Goal: Task Accomplishment & Management: Complete application form

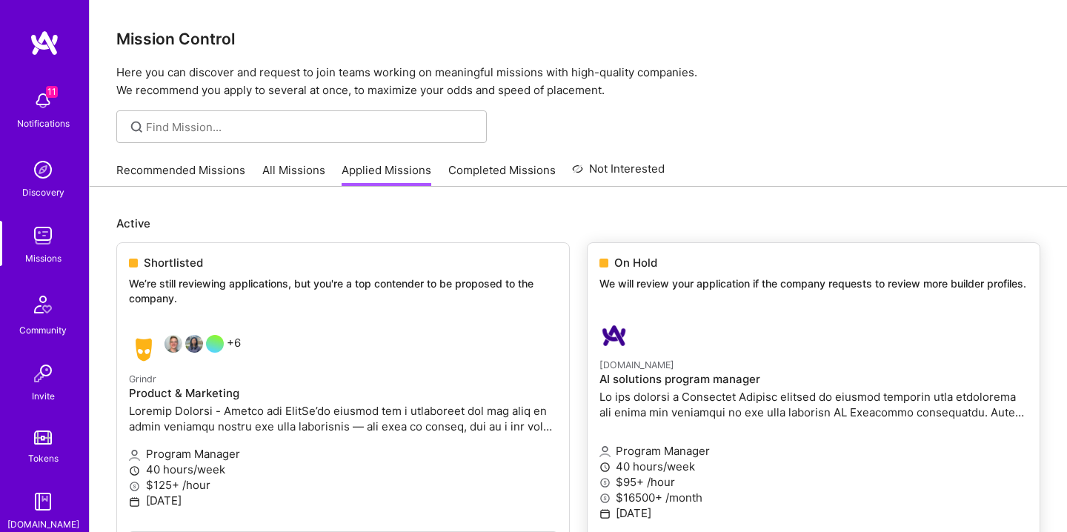
click at [647, 278] on p "We will review your application if the company requests to review more builder …" at bounding box center [813, 283] width 428 height 15
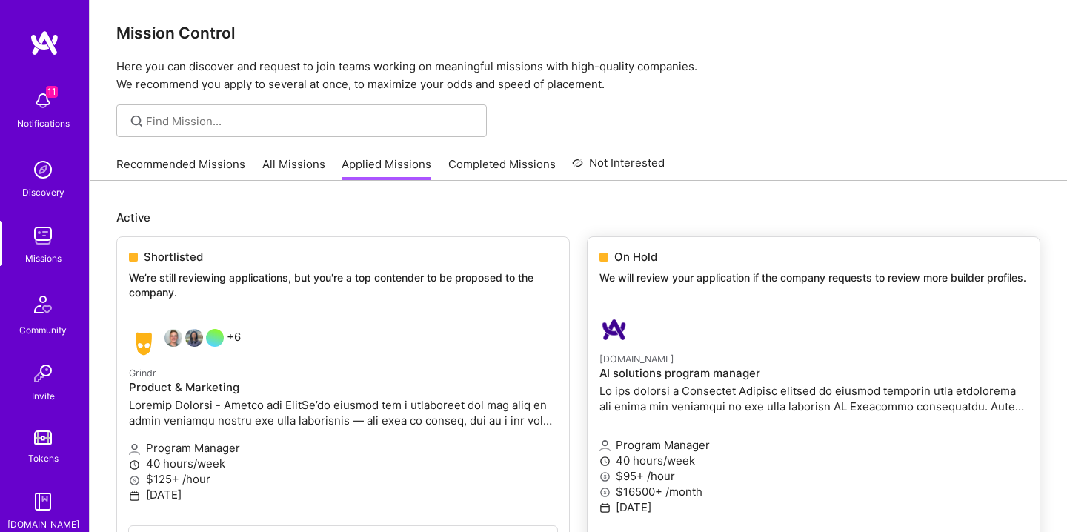
click at [658, 398] on p at bounding box center [813, 398] width 428 height 31
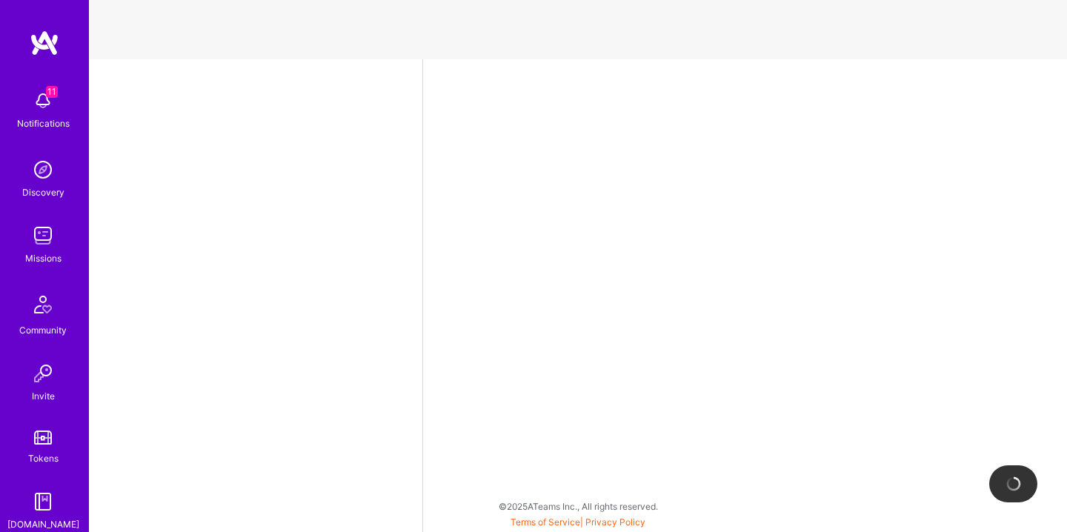
select select "US"
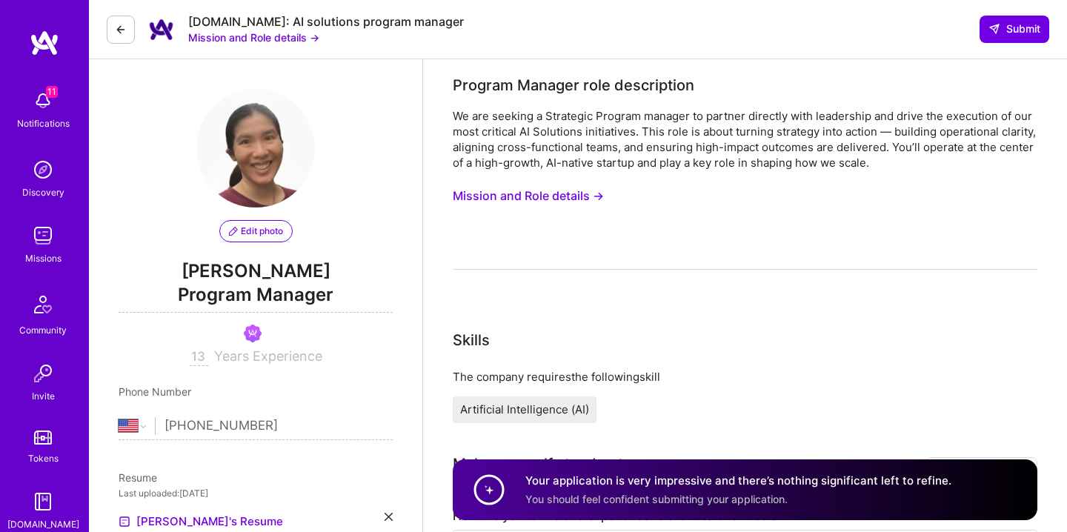
click at [555, 189] on button "Mission and Role details →" at bounding box center [528, 195] width 151 height 27
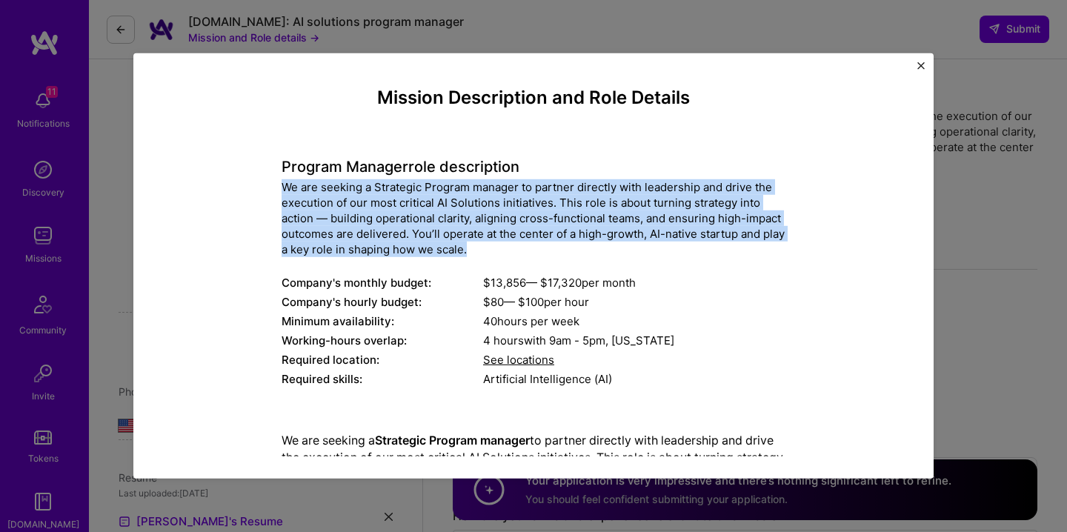
drag, startPoint x: 271, startPoint y: 179, endPoint x: 563, endPoint y: 244, distance: 298.9
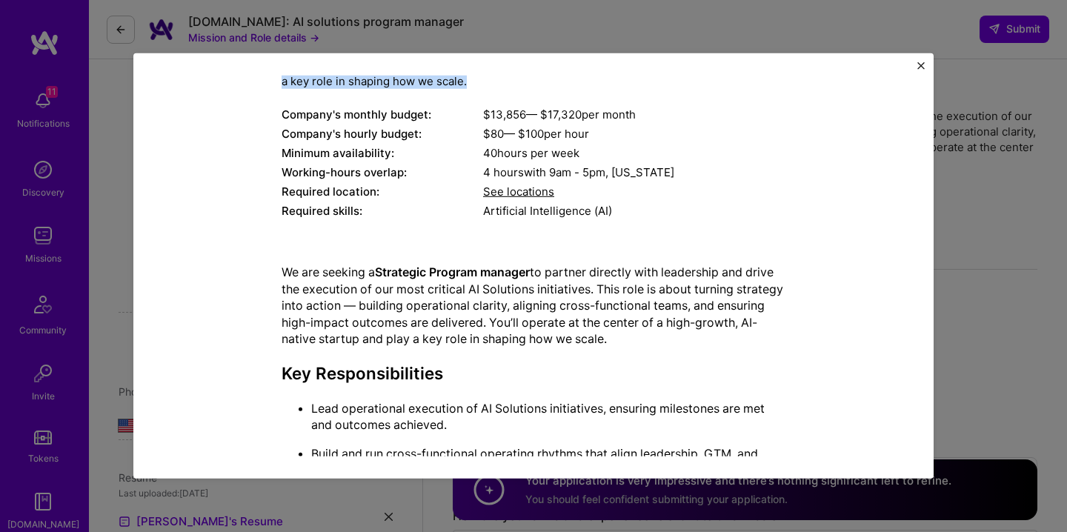
scroll to position [172, 0]
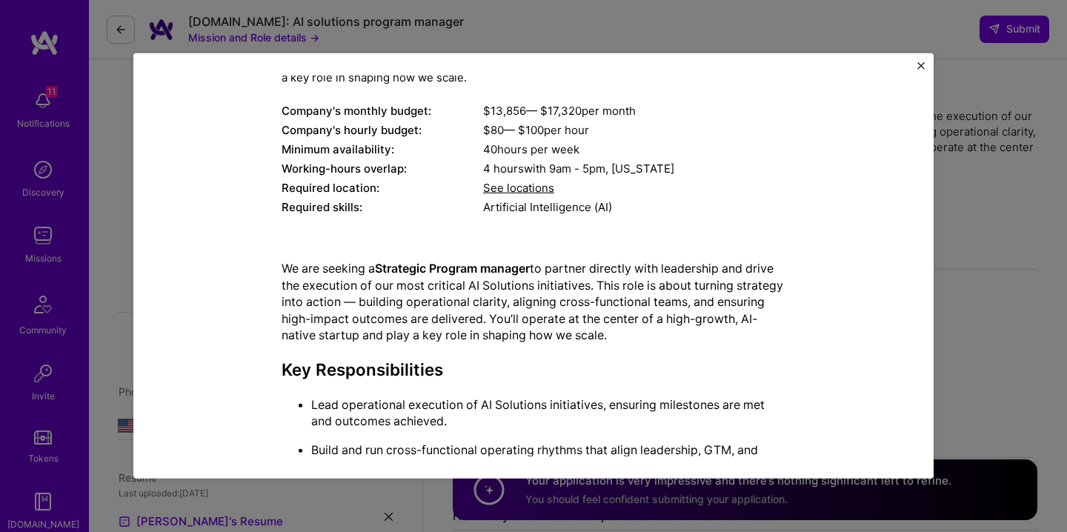
click at [942, 168] on div "Mission Description and Role Details Program Manager role description We are se…" at bounding box center [533, 266] width 1067 height 532
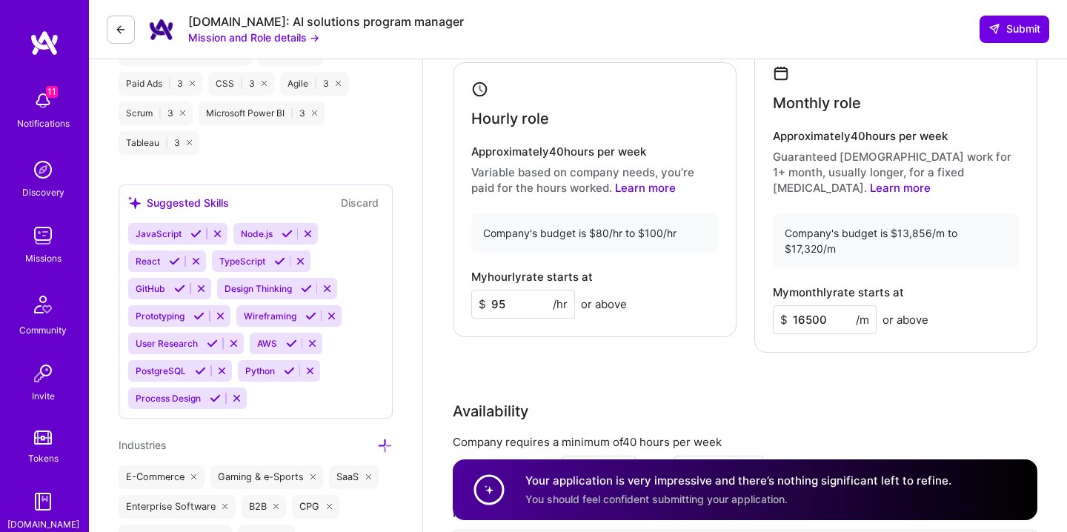
scroll to position [1490, 0]
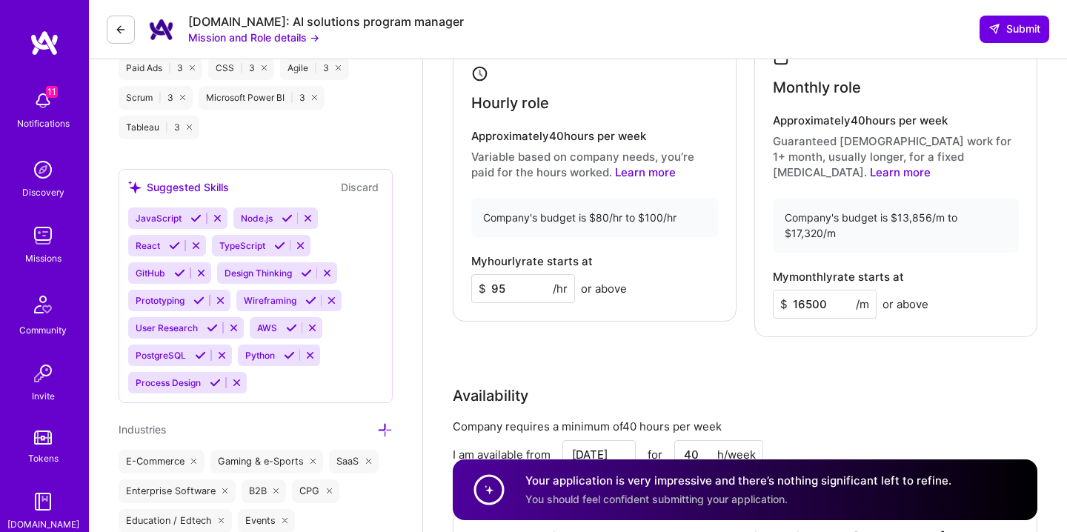
drag, startPoint x: 990, startPoint y: 210, endPoint x: 853, endPoint y: 7, distance: 245.1
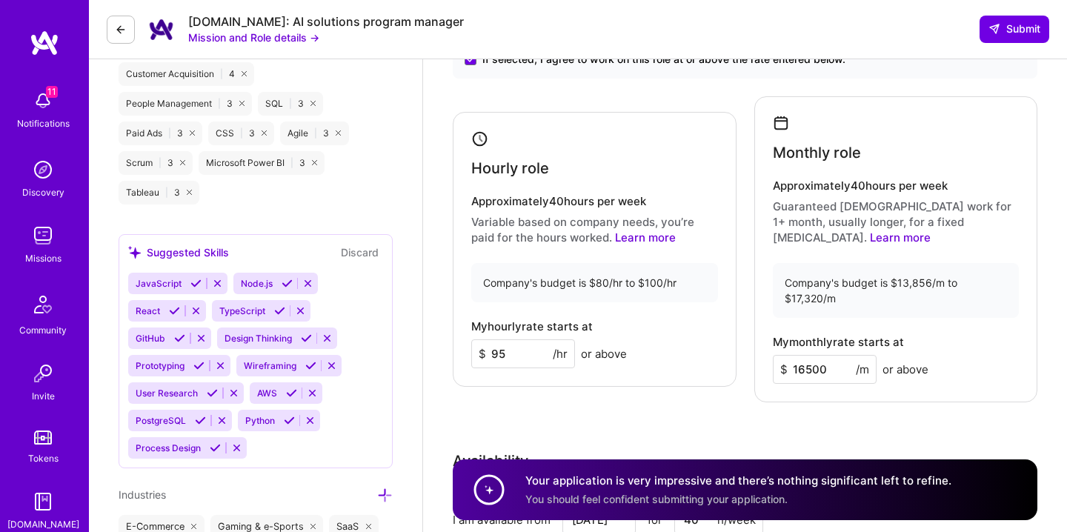
scroll to position [1424, 0]
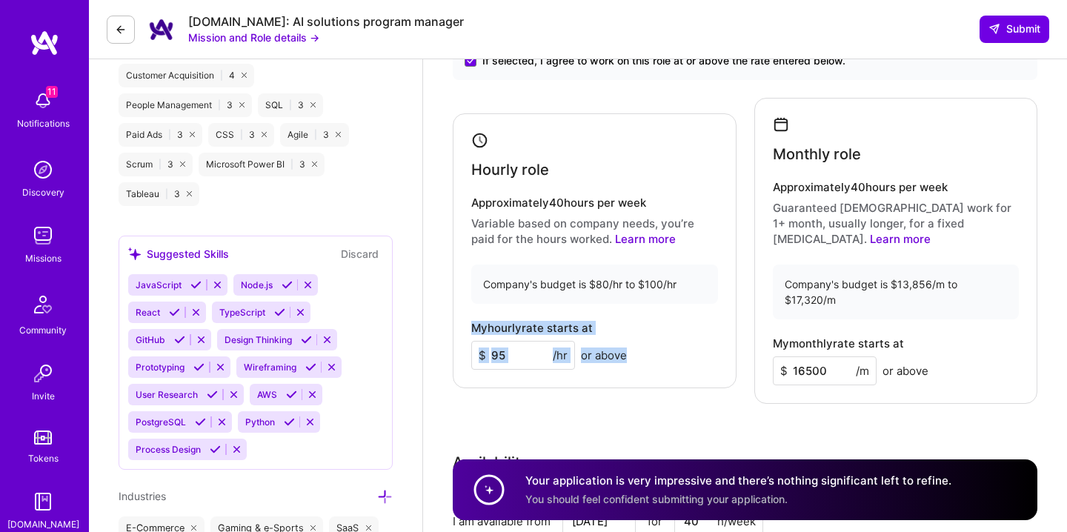
drag, startPoint x: 466, startPoint y: 304, endPoint x: 632, endPoint y: 353, distance: 173.0
click at [632, 353] on div "Hourly role Approximately 40 hours per week Variable based on company needs, yo…" at bounding box center [595, 250] width 284 height 275
copy div "My hourly rate starts at $ /hr or above"
click at [930, 232] on link "Learn more" at bounding box center [900, 239] width 61 height 14
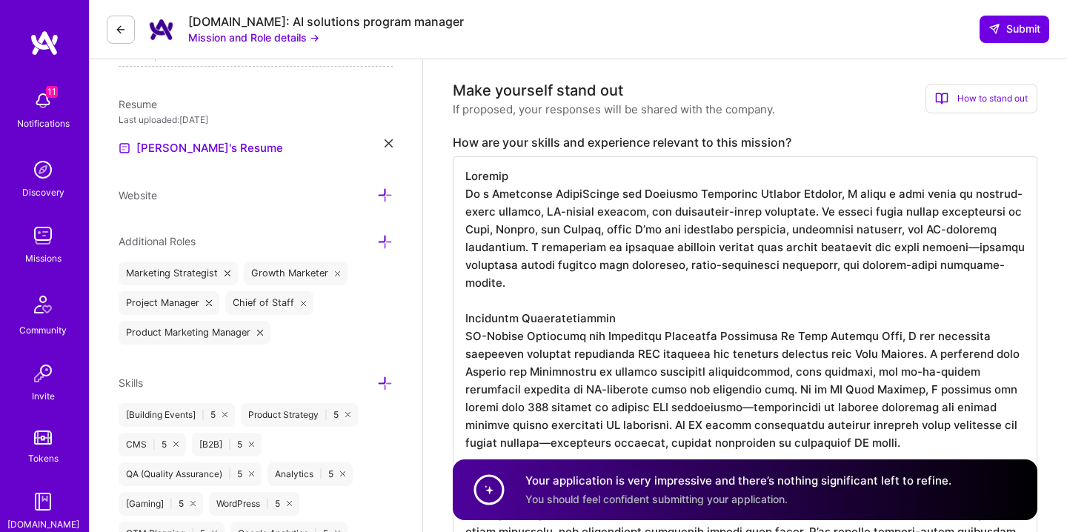
scroll to position [0, 0]
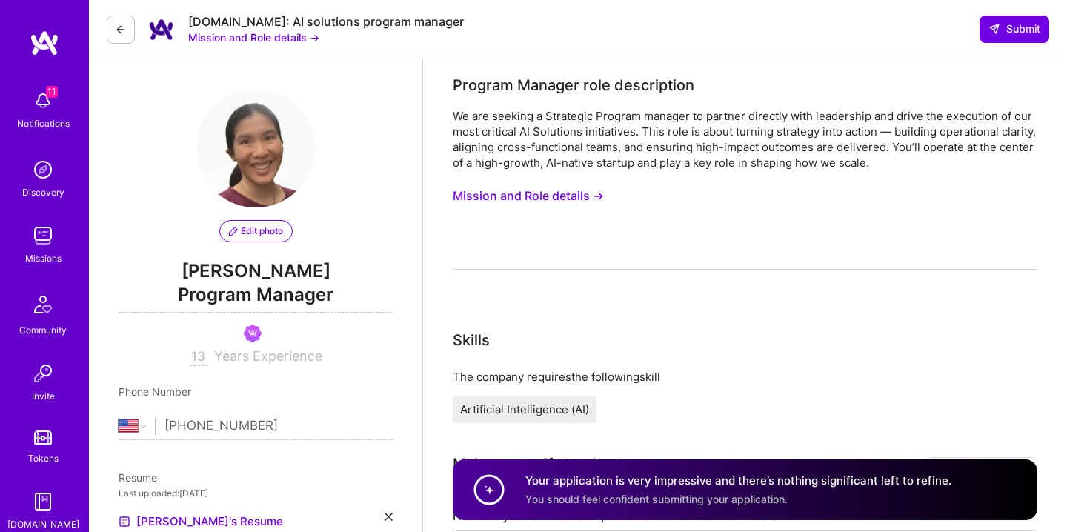
drag, startPoint x: 228, startPoint y: 13, endPoint x: 338, endPoint y: 9, distance: 110.4
click at [338, 9] on div "[DOMAIN_NAME]: AI solutions program manager Mission and Role details → Submit" at bounding box center [578, 29] width 978 height 59
drag, startPoint x: 421, startPoint y: 23, endPoint x: 236, endPoint y: 24, distance: 185.2
click at [236, 24] on div "[DOMAIN_NAME]: AI solutions program manager Mission and Role details → Submit" at bounding box center [578, 29] width 978 height 59
copy div "AI solutions program manager"
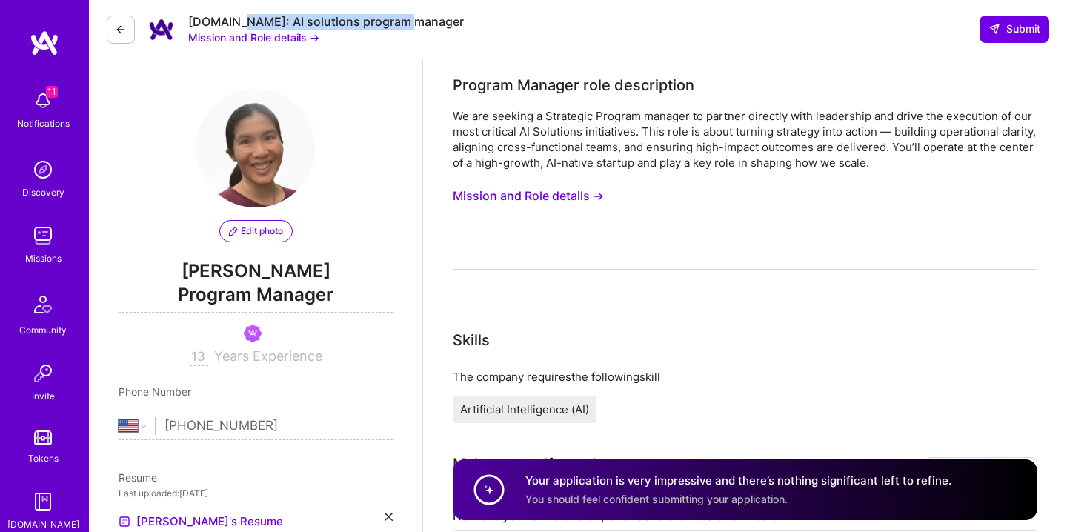
click at [35, 108] on img at bounding box center [43, 101] width 30 height 30
